Goal: Use online tool/utility: Utilize a website feature to perform a specific function

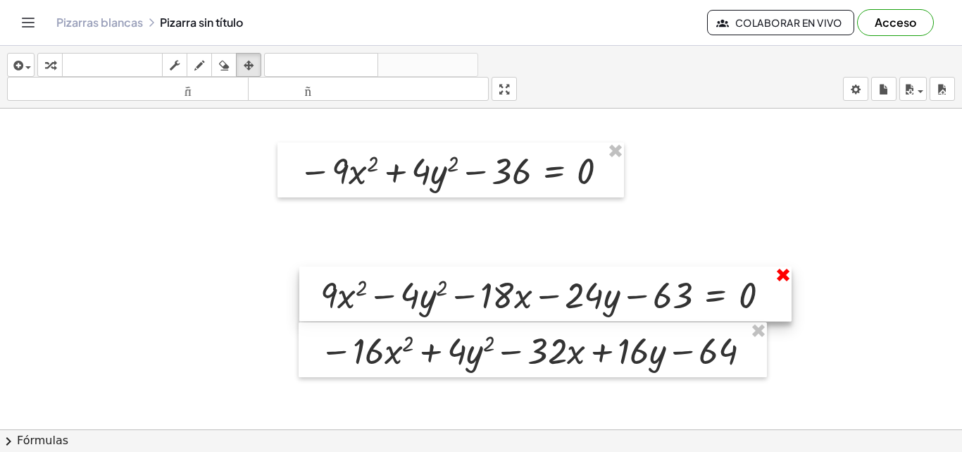
scroll to position [118, 0]
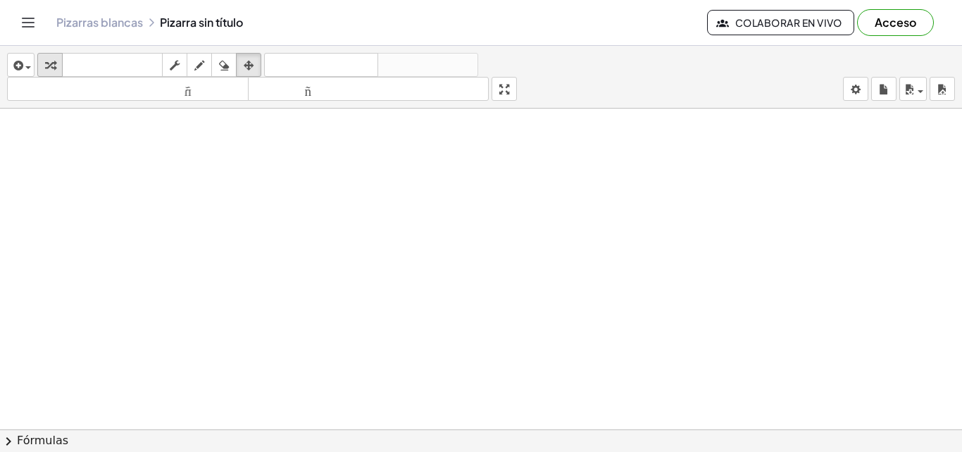
click at [46, 68] on icon "button" at bounding box center [50, 65] width 10 height 17
click at [273, 159] on div at bounding box center [481, 367] width 962 height 752
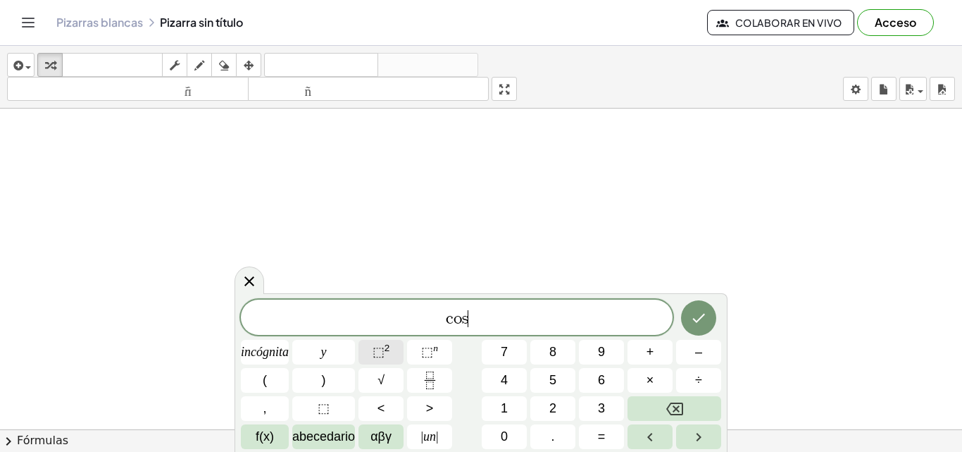
click at [383, 340] on button "⬚ 2" at bounding box center [381, 352] width 45 height 25
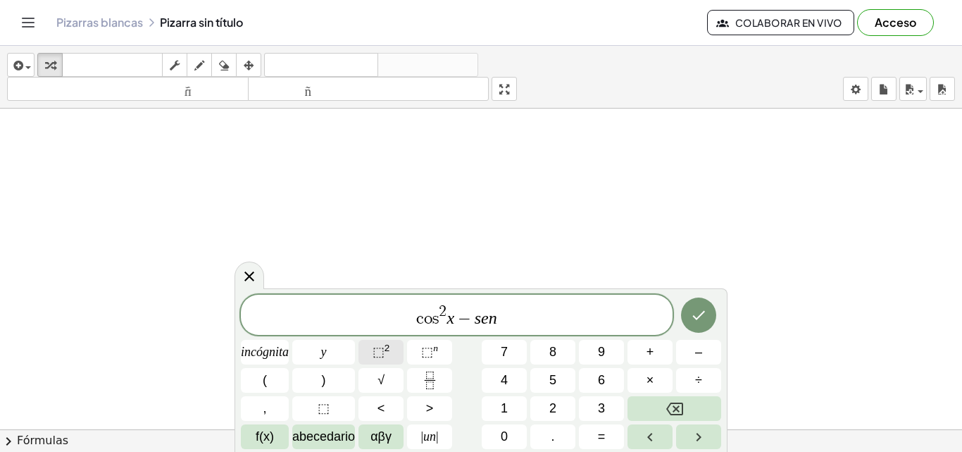
click at [383, 355] on font "⬚" at bounding box center [379, 351] width 12 height 14
click at [399, 344] on button "⬚ 2" at bounding box center [381, 352] width 45 height 25
click at [696, 317] on icon "Hecho" at bounding box center [698, 314] width 17 height 17
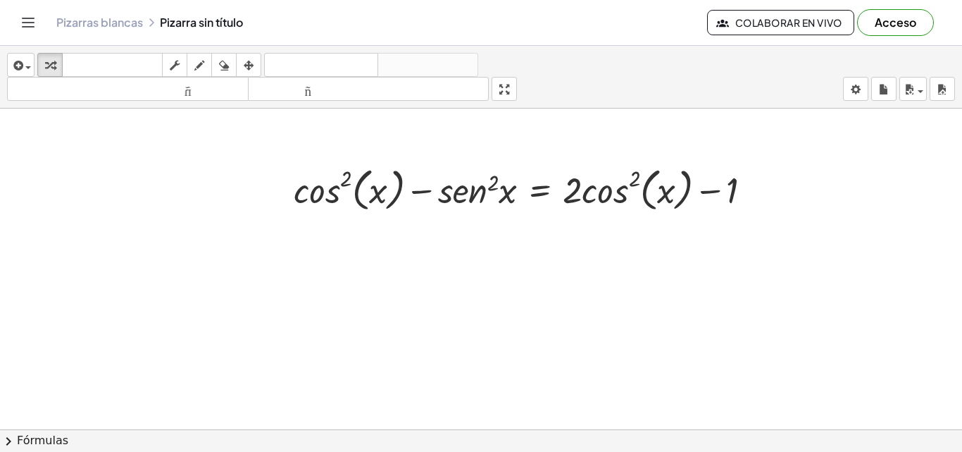
click at [464, 256] on div at bounding box center [481, 367] width 962 height 752
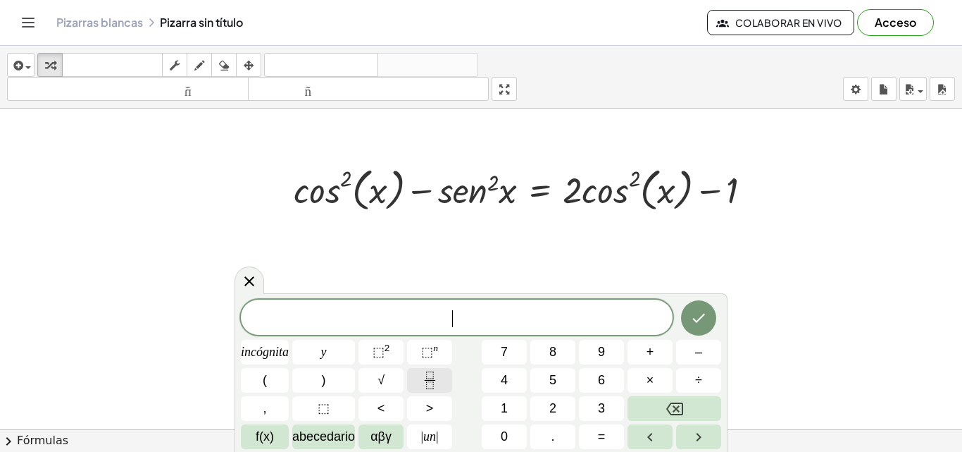
click at [437, 385] on icon "Fracción" at bounding box center [430, 380] width 18 height 18
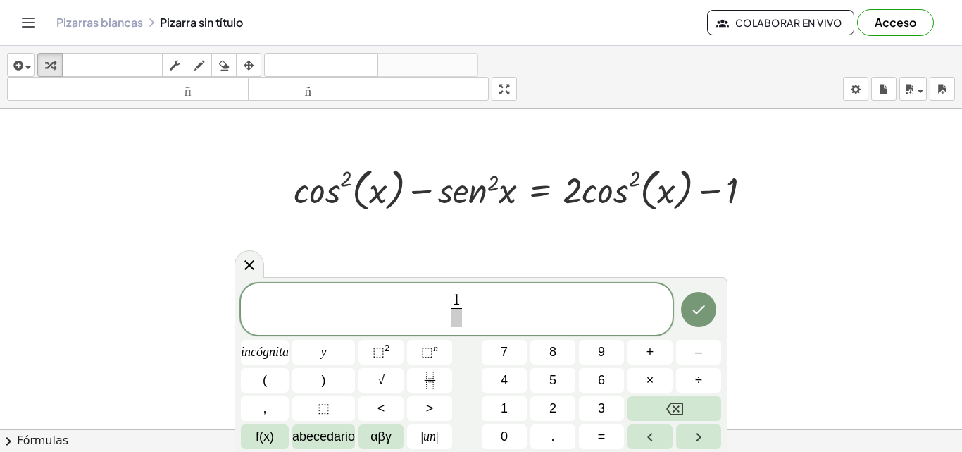
click at [457, 317] on span at bounding box center [457, 317] width 11 height 19
click at [390, 355] on span "⬚ 2" at bounding box center [382, 351] width 18 height 19
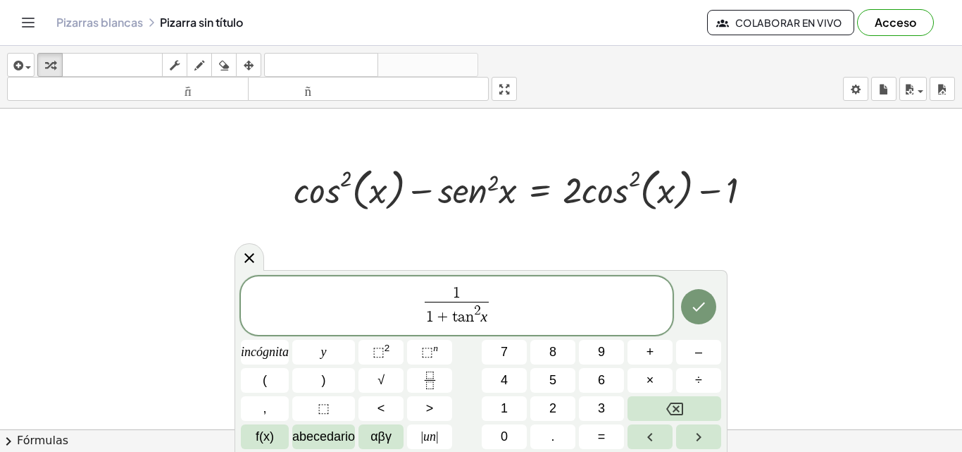
click at [518, 304] on span "1 1 + t a n 2 x ​ ​" at bounding box center [457, 307] width 432 height 44
click at [390, 351] on font "2" at bounding box center [388, 347] width 6 height 11
click at [690, 304] on icon "Hecho" at bounding box center [698, 306] width 17 height 17
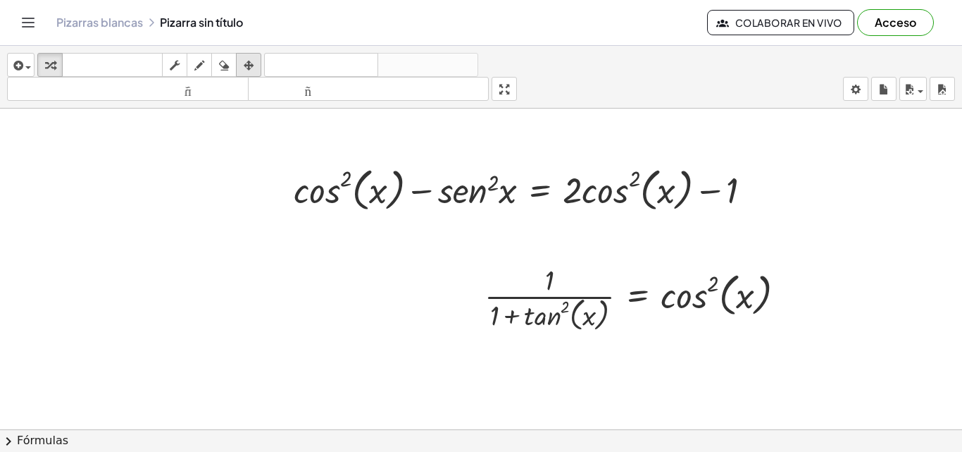
click at [251, 66] on icon "button" at bounding box center [249, 65] width 10 height 17
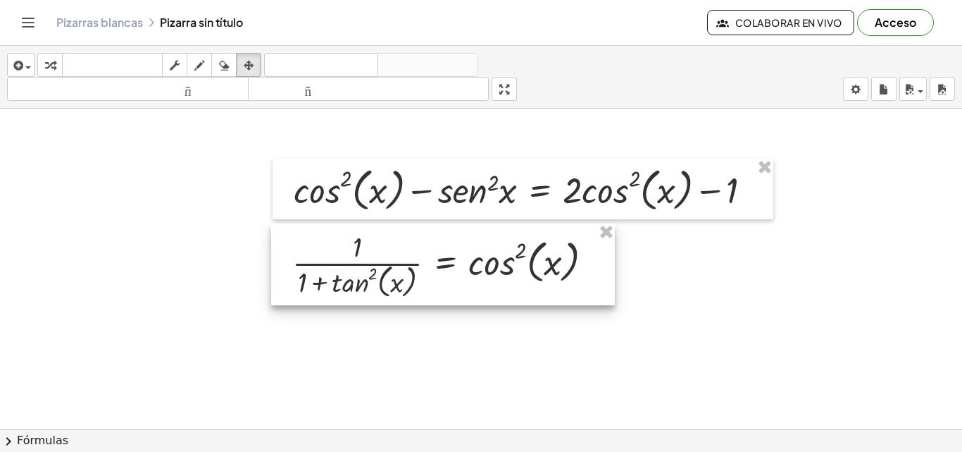
drag, startPoint x: 663, startPoint y: 295, endPoint x: 471, endPoint y: 262, distance: 195.2
click at [471, 262] on div at bounding box center [443, 264] width 344 height 82
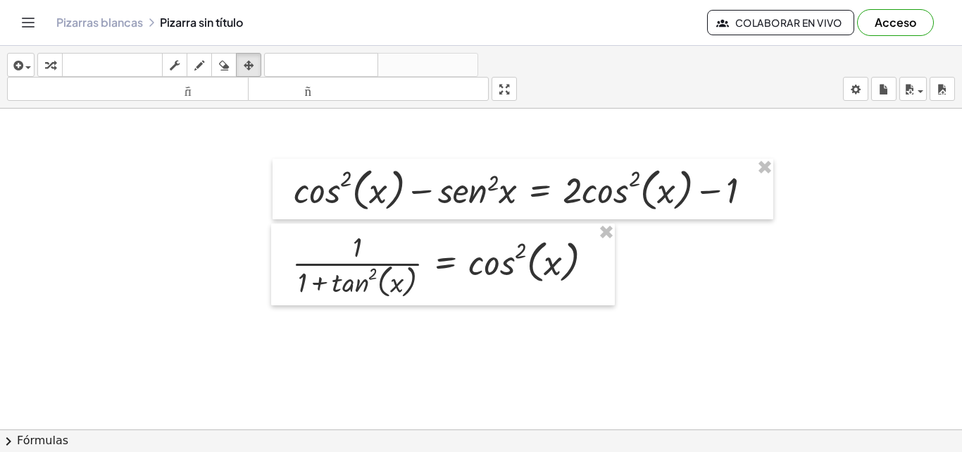
click at [681, 335] on div at bounding box center [481, 367] width 962 height 752
click at [325, 335] on div at bounding box center [481, 367] width 962 height 752
click at [51, 65] on icon "button" at bounding box center [50, 65] width 10 height 17
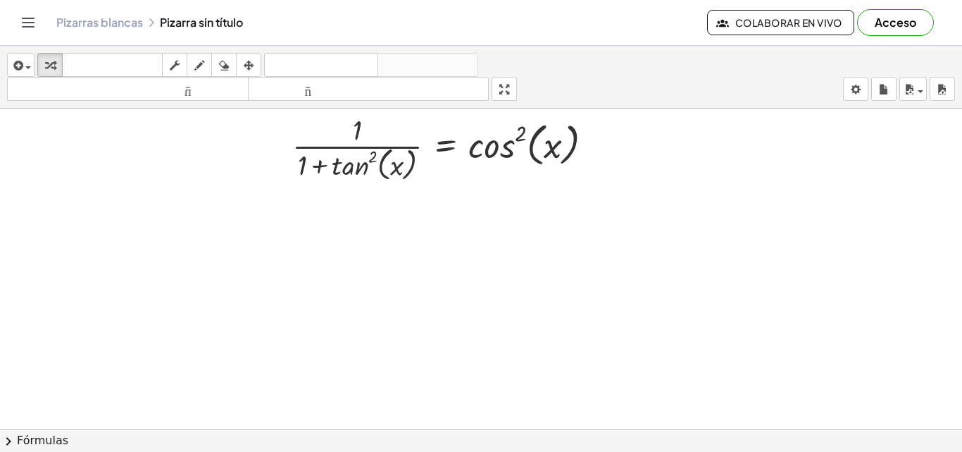
click at [324, 224] on div at bounding box center [481, 250] width 962 height 752
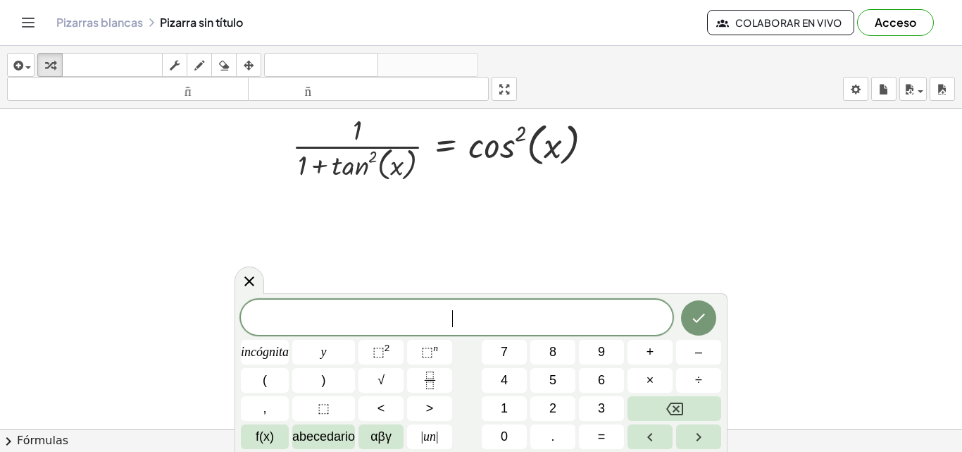
click at [324, 224] on div at bounding box center [481, 250] width 962 height 752
click at [428, 373] on icon "Fracción" at bounding box center [430, 380] width 18 height 18
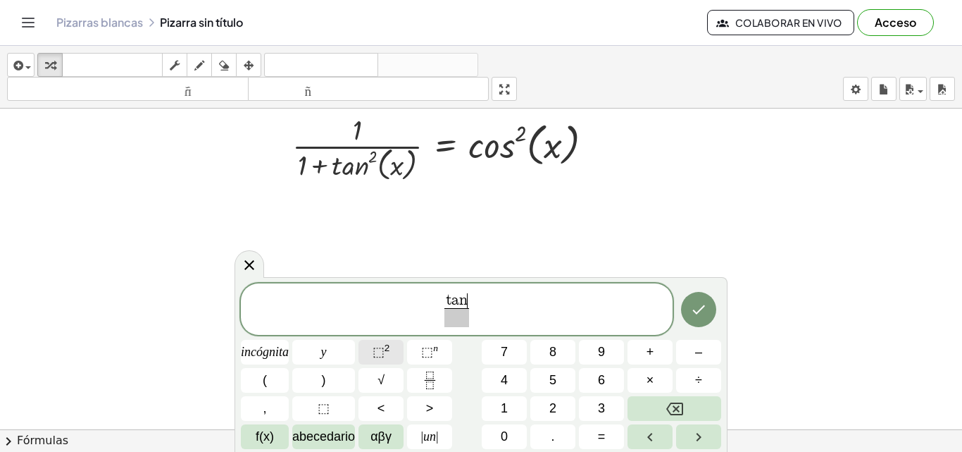
click at [392, 348] on button "⬚ 2" at bounding box center [381, 352] width 45 height 25
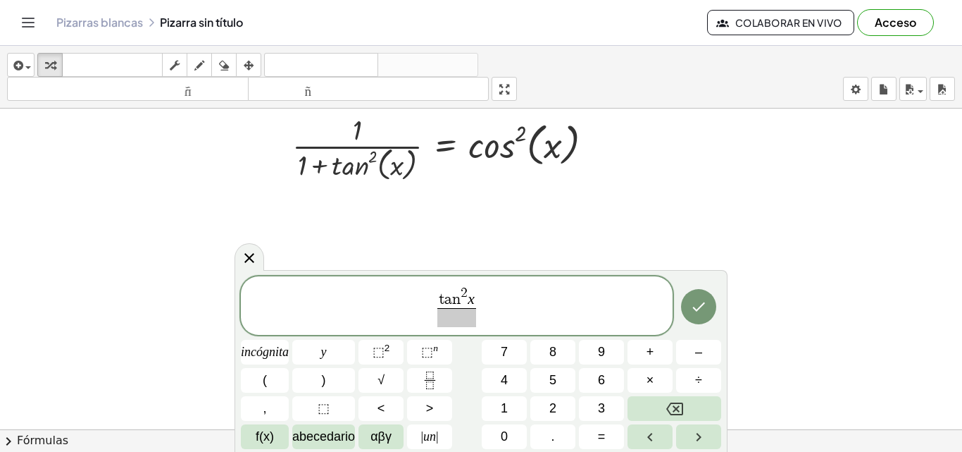
click at [447, 321] on span at bounding box center [456, 317] width 39 height 19
click at [395, 343] on button "⬚ 2" at bounding box center [381, 352] width 45 height 25
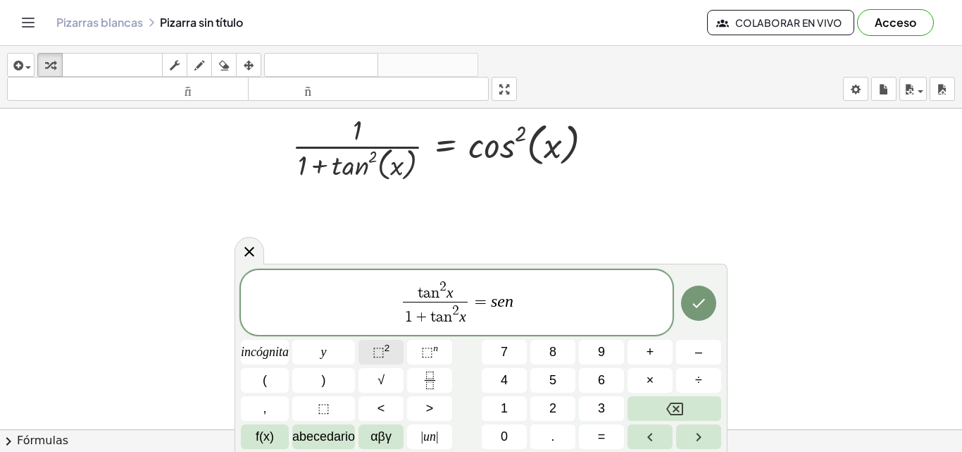
click at [383, 354] on font "⬚" at bounding box center [379, 351] width 12 height 14
click at [700, 309] on icon "Hecho" at bounding box center [698, 302] width 17 height 17
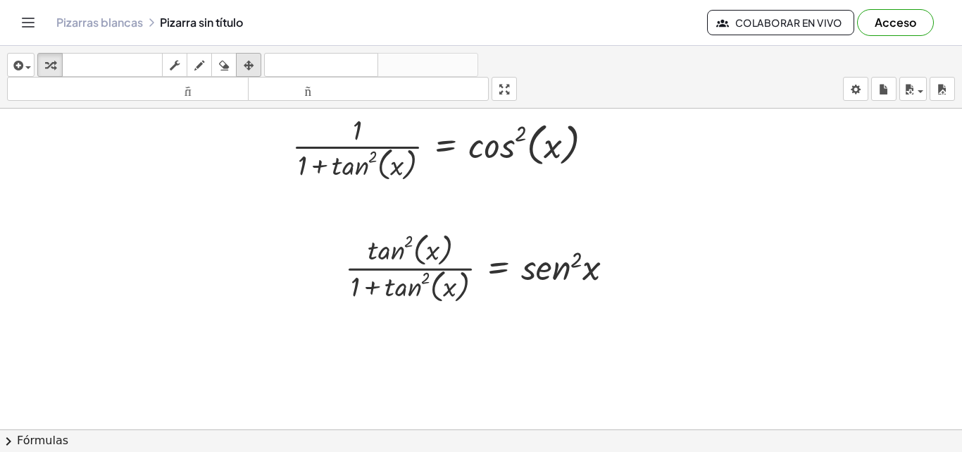
click at [258, 64] on div "button" at bounding box center [249, 64] width 18 height 17
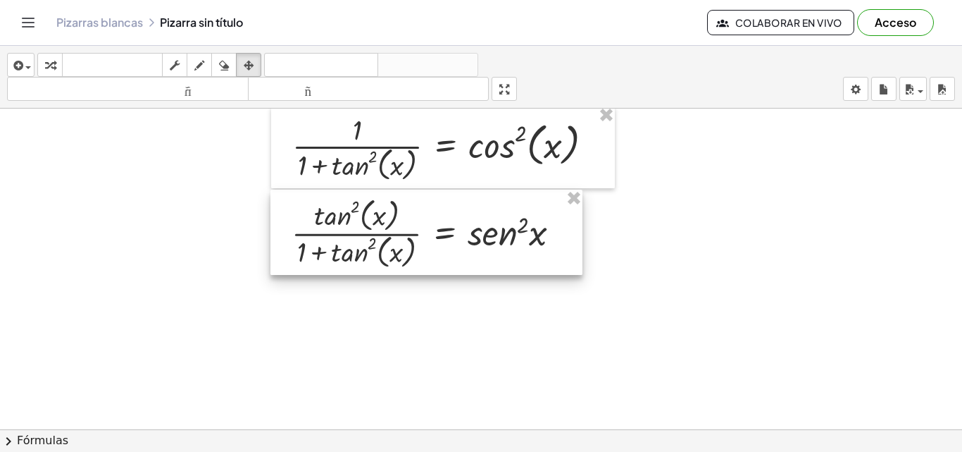
drag, startPoint x: 418, startPoint y: 279, endPoint x: 365, endPoint y: 244, distance: 63.7
click at [365, 244] on div at bounding box center [427, 232] width 312 height 85
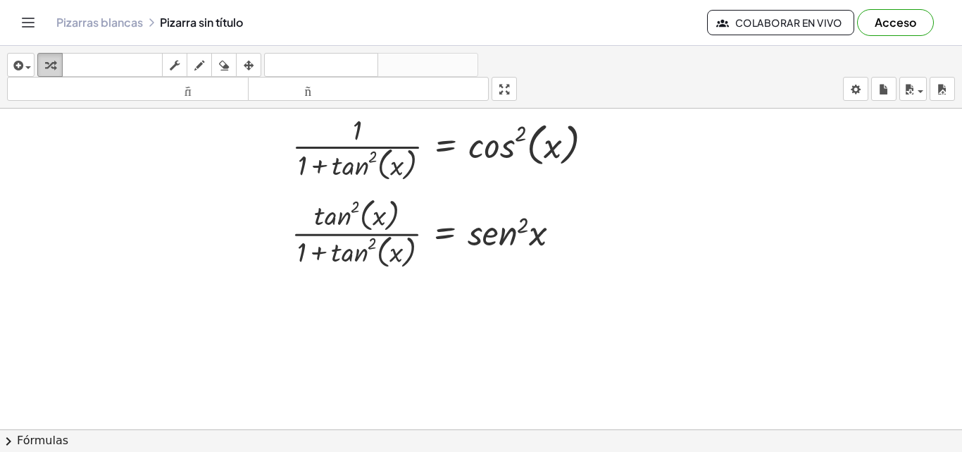
click at [60, 60] on button "transformar" at bounding box center [49, 65] width 25 height 24
click at [299, 292] on div at bounding box center [481, 250] width 962 height 752
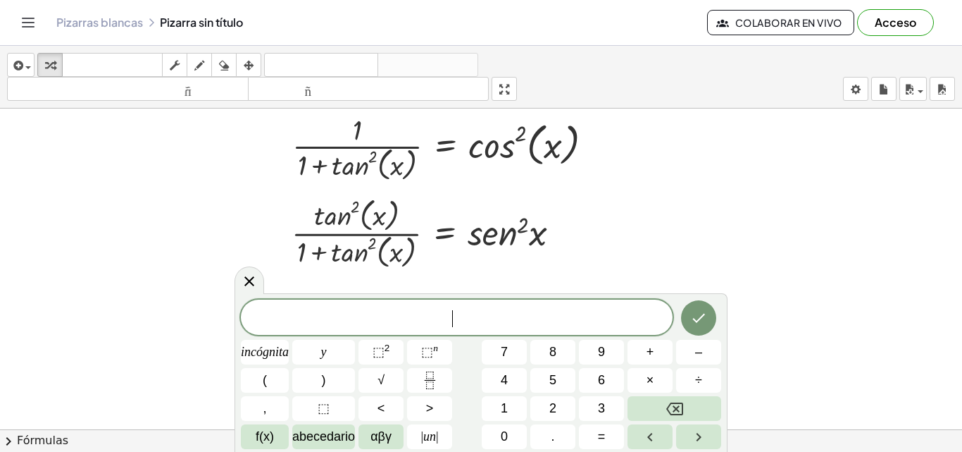
click at [299, 292] on div at bounding box center [481, 250] width 962 height 752
click at [387, 347] on font "2" at bounding box center [388, 347] width 6 height 11
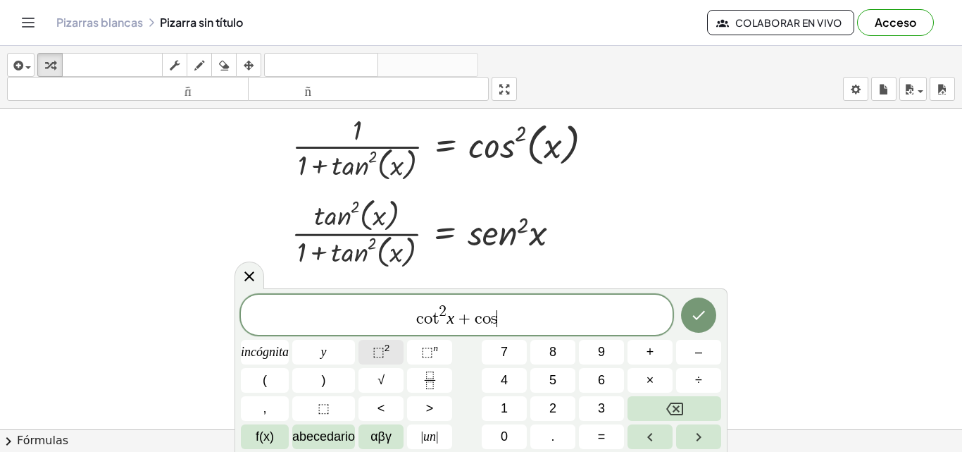
click at [388, 343] on font "2" at bounding box center [388, 347] width 6 height 11
click at [386, 342] on button "⬚ 2" at bounding box center [381, 352] width 45 height 25
click at [390, 354] on span "⬚ 2" at bounding box center [382, 351] width 18 height 19
click at [694, 316] on icon "Hecho" at bounding box center [699, 315] width 13 height 9
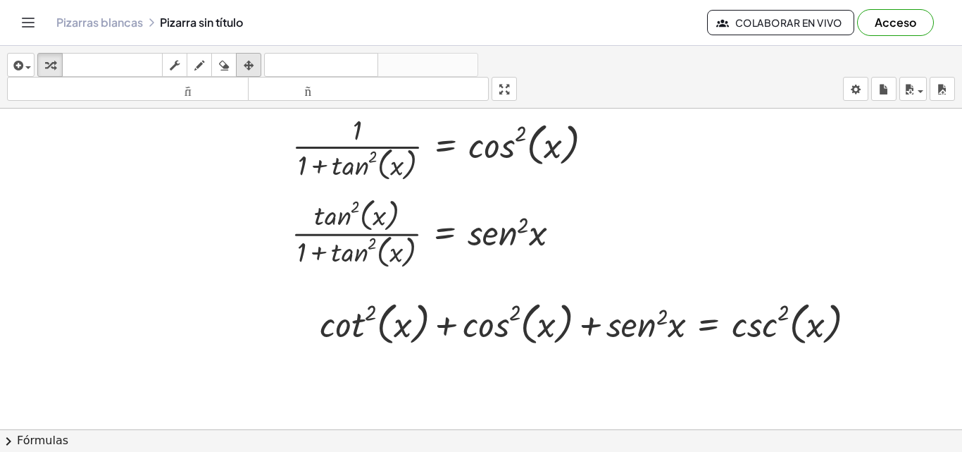
click at [258, 66] on div "button" at bounding box center [249, 64] width 18 height 17
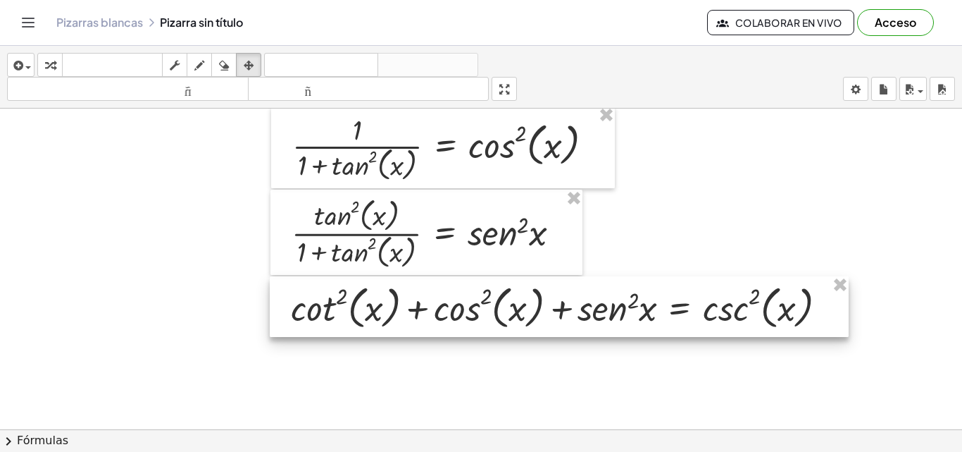
drag, startPoint x: 585, startPoint y: 324, endPoint x: 556, endPoint y: 308, distance: 33.1
click at [556, 308] on div at bounding box center [559, 306] width 579 height 61
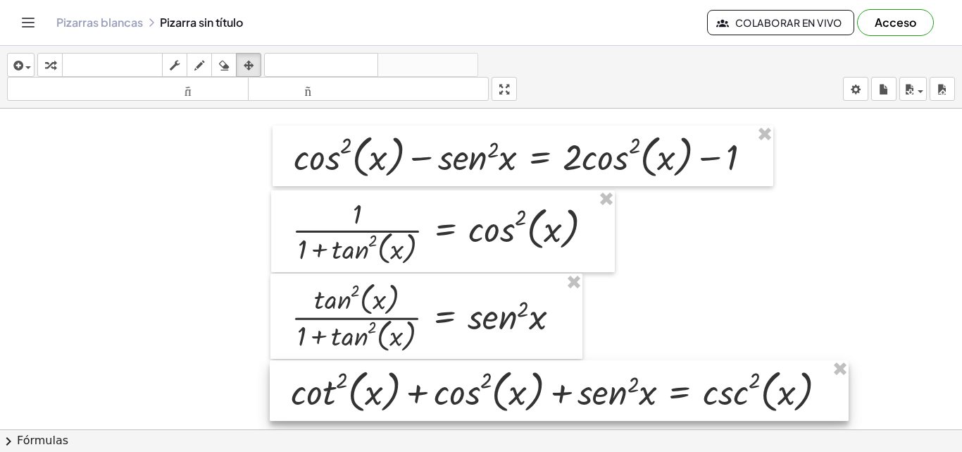
scroll to position [118, 0]
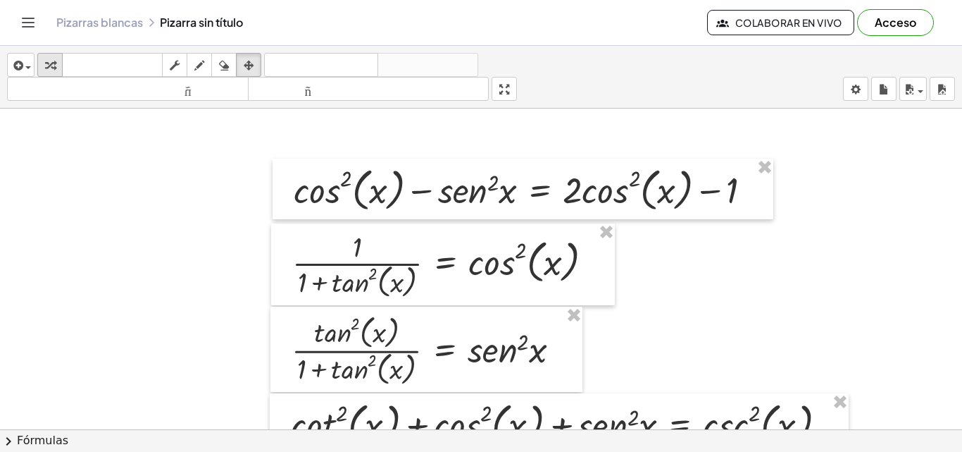
click at [54, 63] on icon "button" at bounding box center [50, 65] width 10 height 17
drag, startPoint x: 500, startPoint y: 93, endPoint x: 500, endPoint y: 154, distance: 61.3
click at [500, 154] on div "insertar Seleccione uno: Expresión matemática Función Texto Vídeo de YouTube Gr…" at bounding box center [481, 249] width 962 height 406
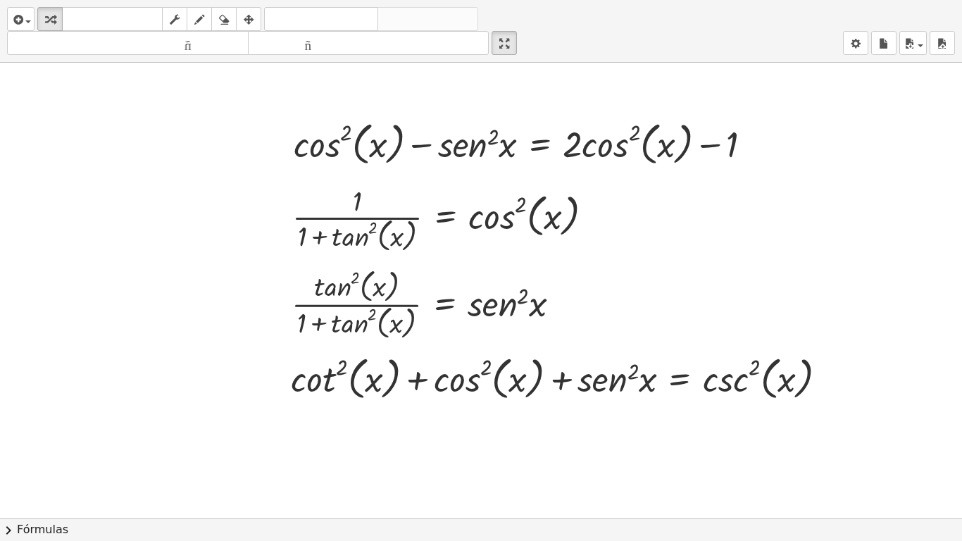
drag, startPoint x: 519, startPoint y: 35, endPoint x: 519, endPoint y: -27, distance: 61.3
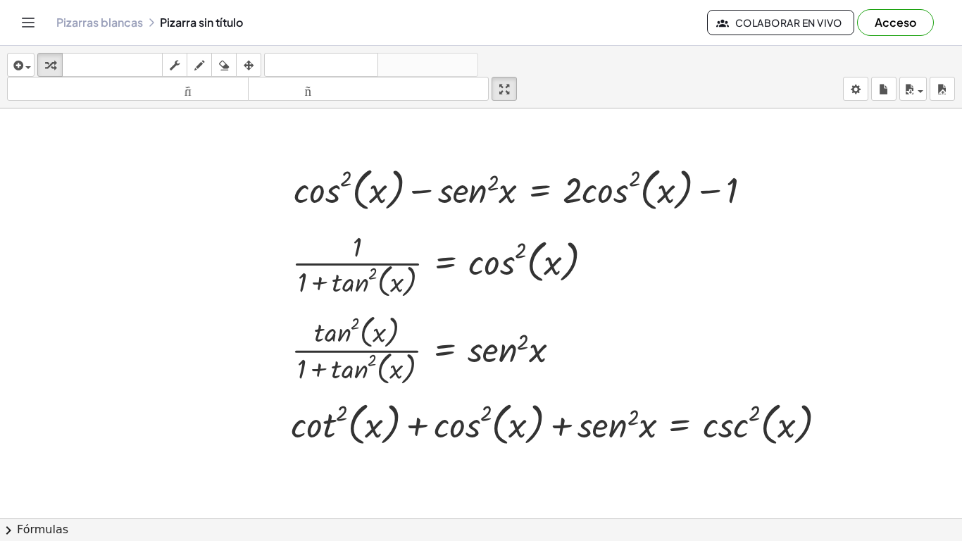
click at [519, 0] on html "Actividades matemáticas fáciles de comprender Empezar Banco de actividades Trab…" at bounding box center [481, 270] width 962 height 541
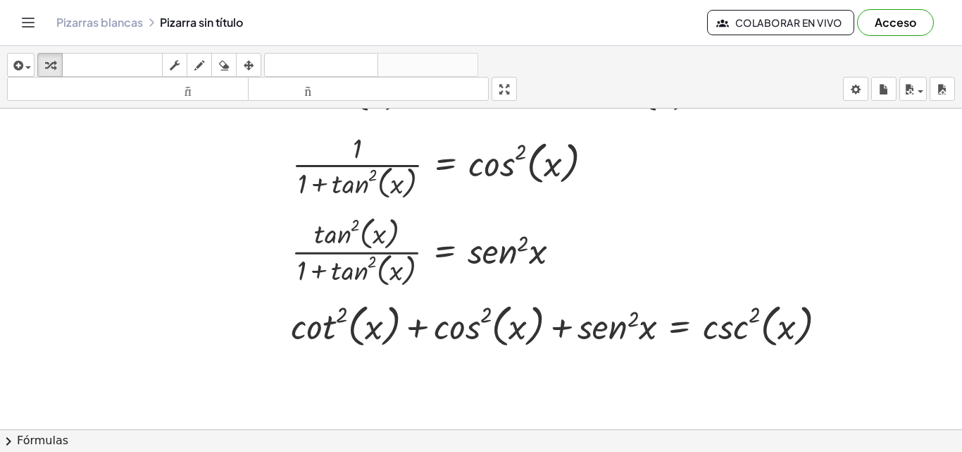
scroll to position [235, 0]
